Goal: Task Accomplishment & Management: Use online tool/utility

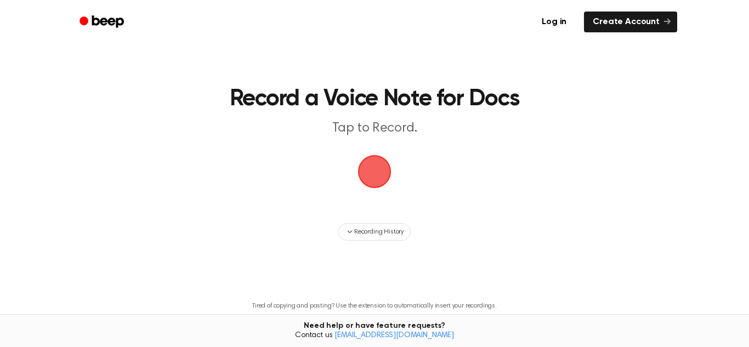
click at [377, 163] on span "button" at bounding box center [374, 171] width 31 height 31
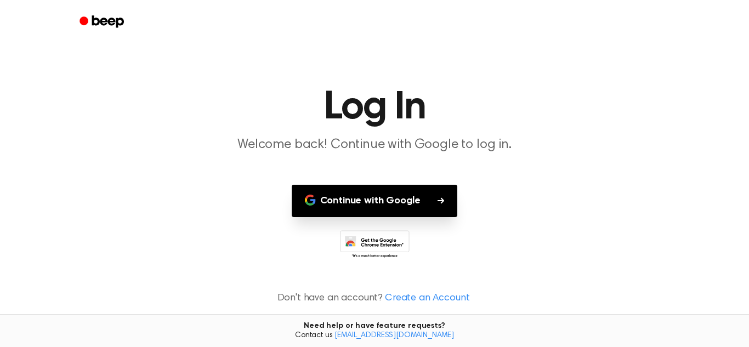
click at [373, 207] on button "Continue with Google" at bounding box center [375, 201] width 166 height 32
click at [417, 204] on button "Continue with Google" at bounding box center [375, 201] width 166 height 32
click at [373, 253] on icon at bounding box center [375, 245] width 70 height 30
click at [85, 26] on icon "Beep" at bounding box center [102, 22] width 47 height 16
